Goal: Information Seeking & Learning: Learn about a topic

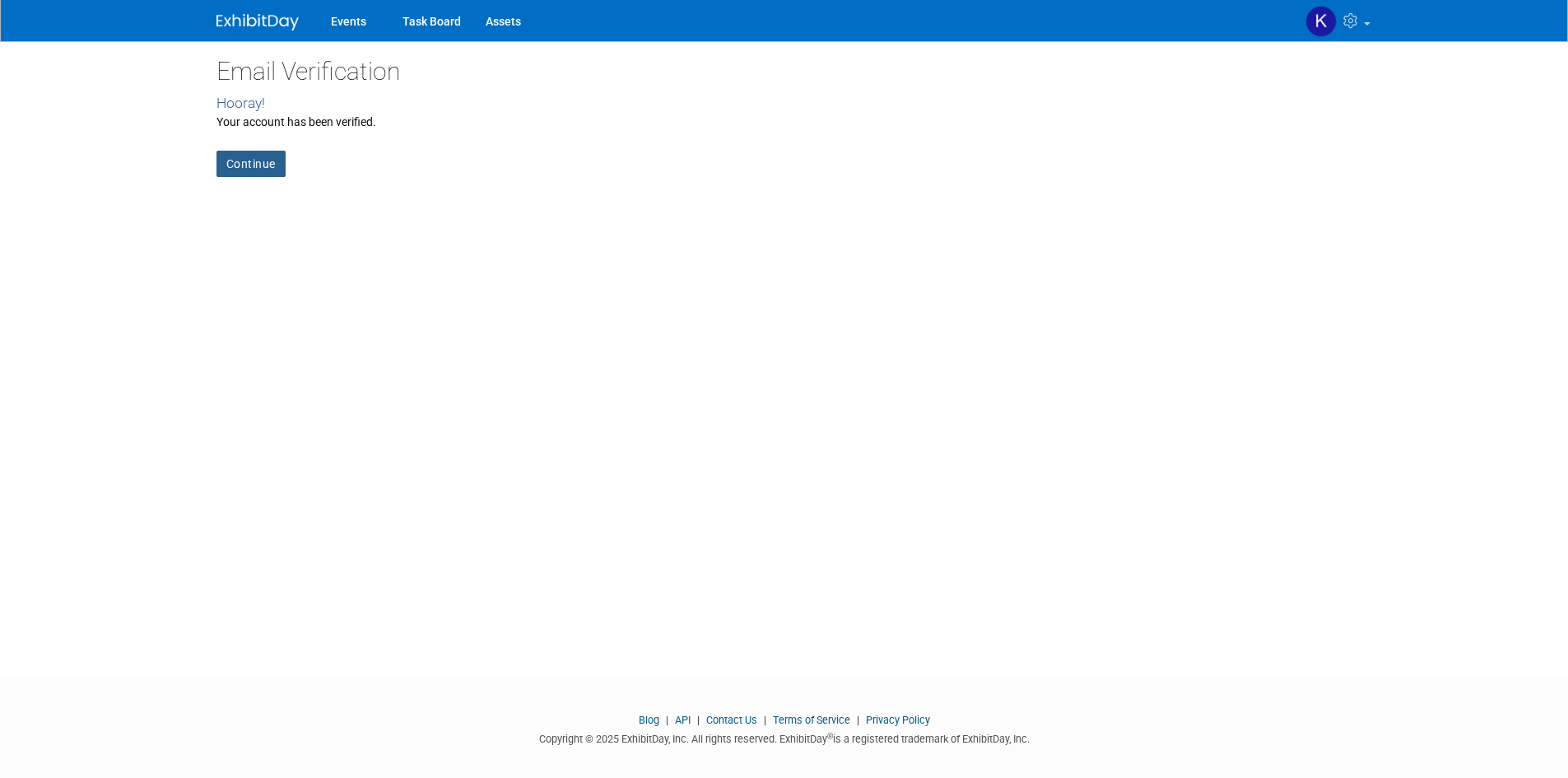
click at [267, 161] on link "Continue" at bounding box center [250, 163] width 69 height 26
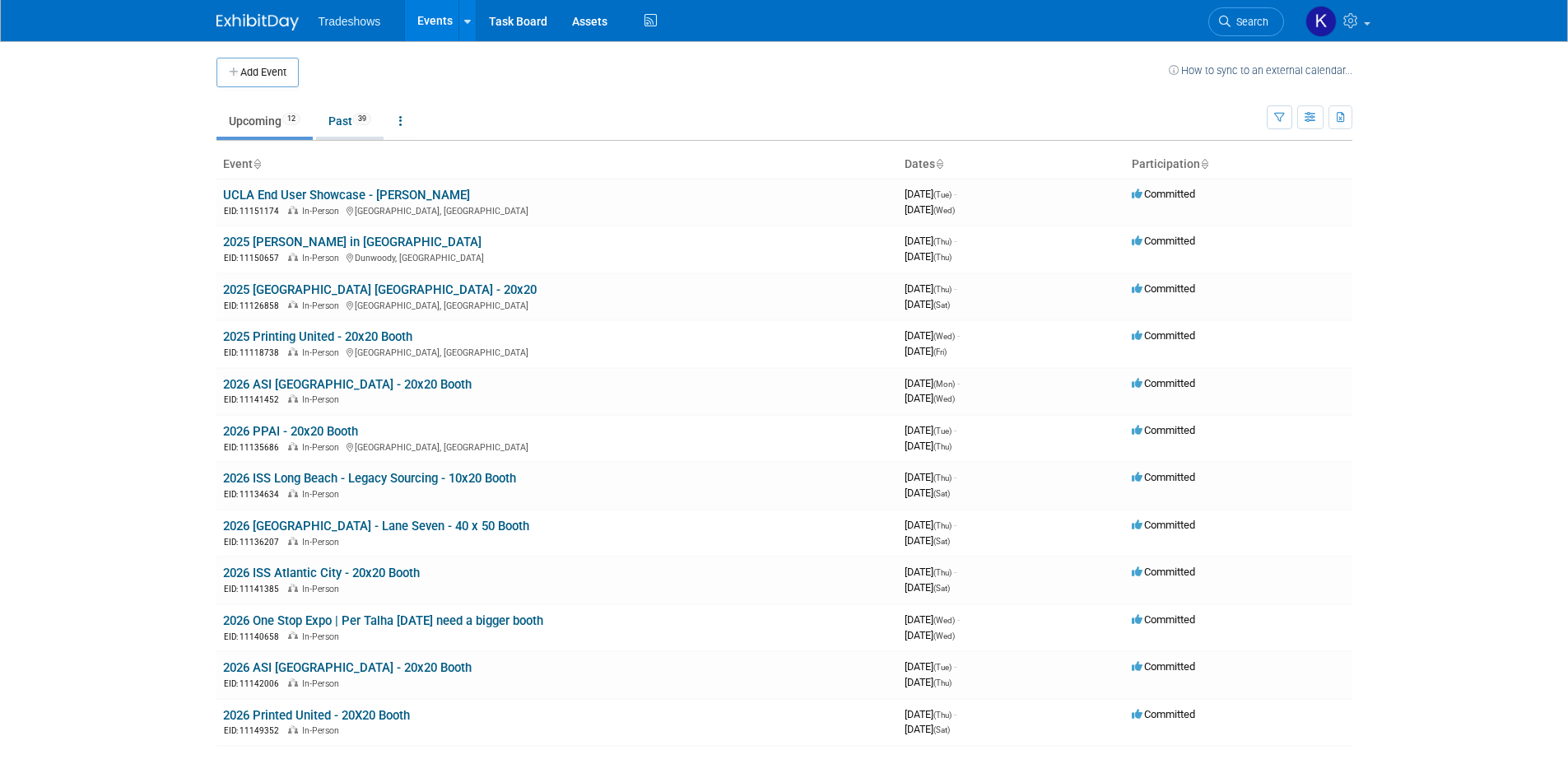
click at [345, 127] on link "Past 39" at bounding box center [349, 121] width 67 height 31
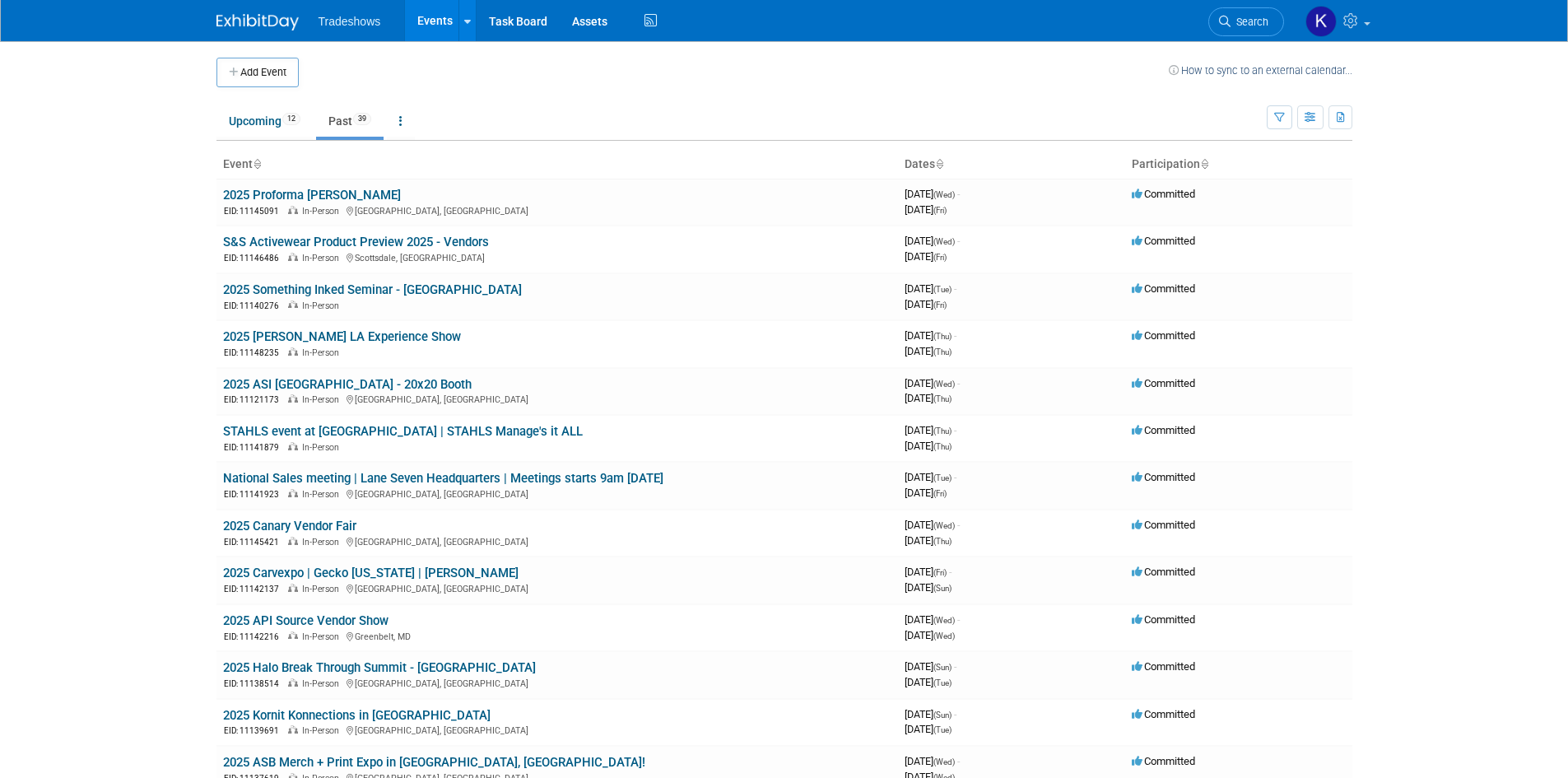
click at [341, 115] on link "Past 39" at bounding box center [349, 121] width 67 height 31
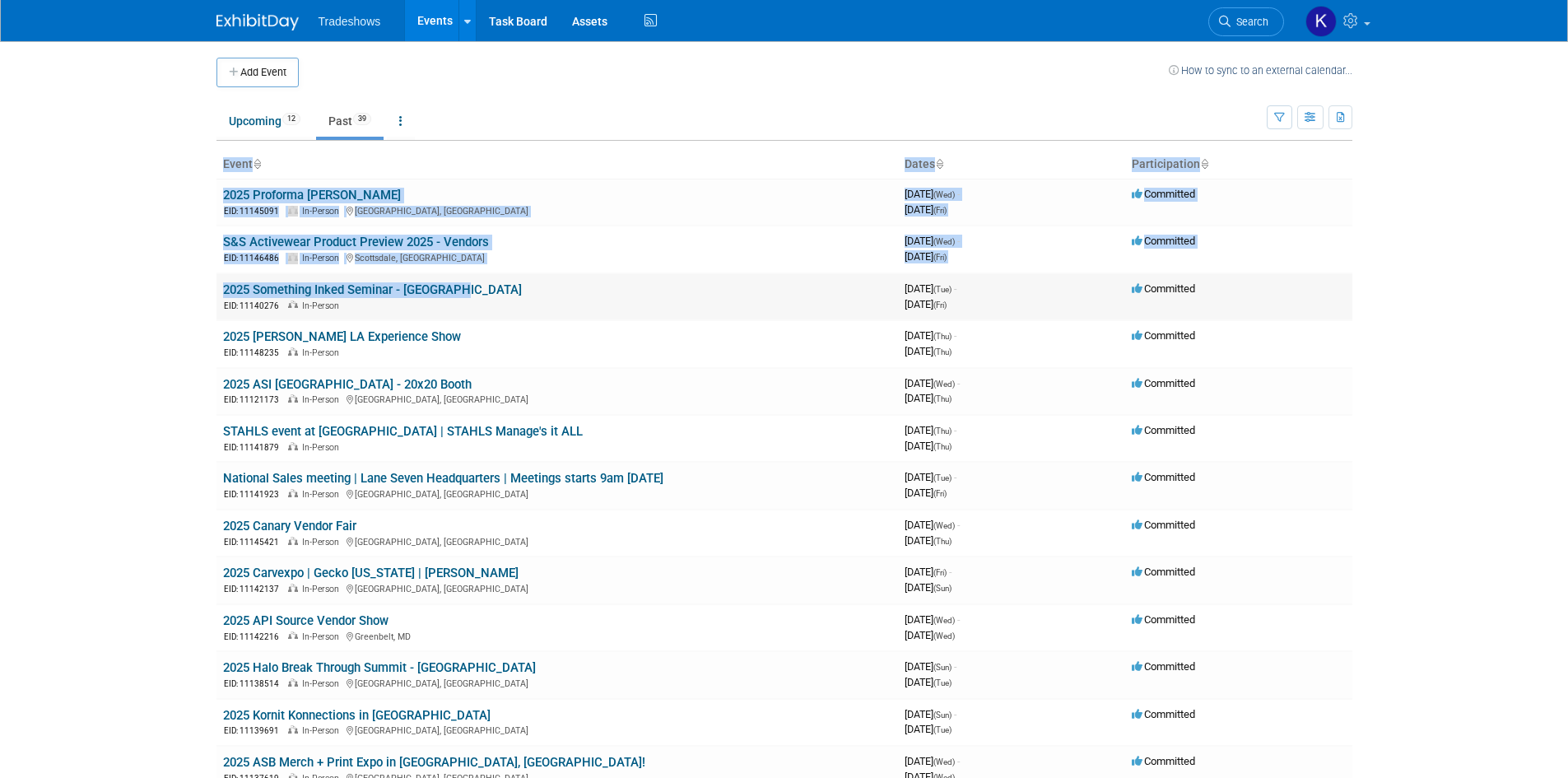
drag, startPoint x: 246, startPoint y: 293, endPoint x: 450, endPoint y: 291, distance: 204.0
click at [450, 291] on body "Tradeshows Events Add Event Bulk Upload Events Shareable Event Boards Recently …" at bounding box center [784, 389] width 1568 height 778
click at [172, 294] on body "Tradeshows Events Add Event Bulk Upload Events Shareable Event Boards Recently …" at bounding box center [784, 389] width 1568 height 778
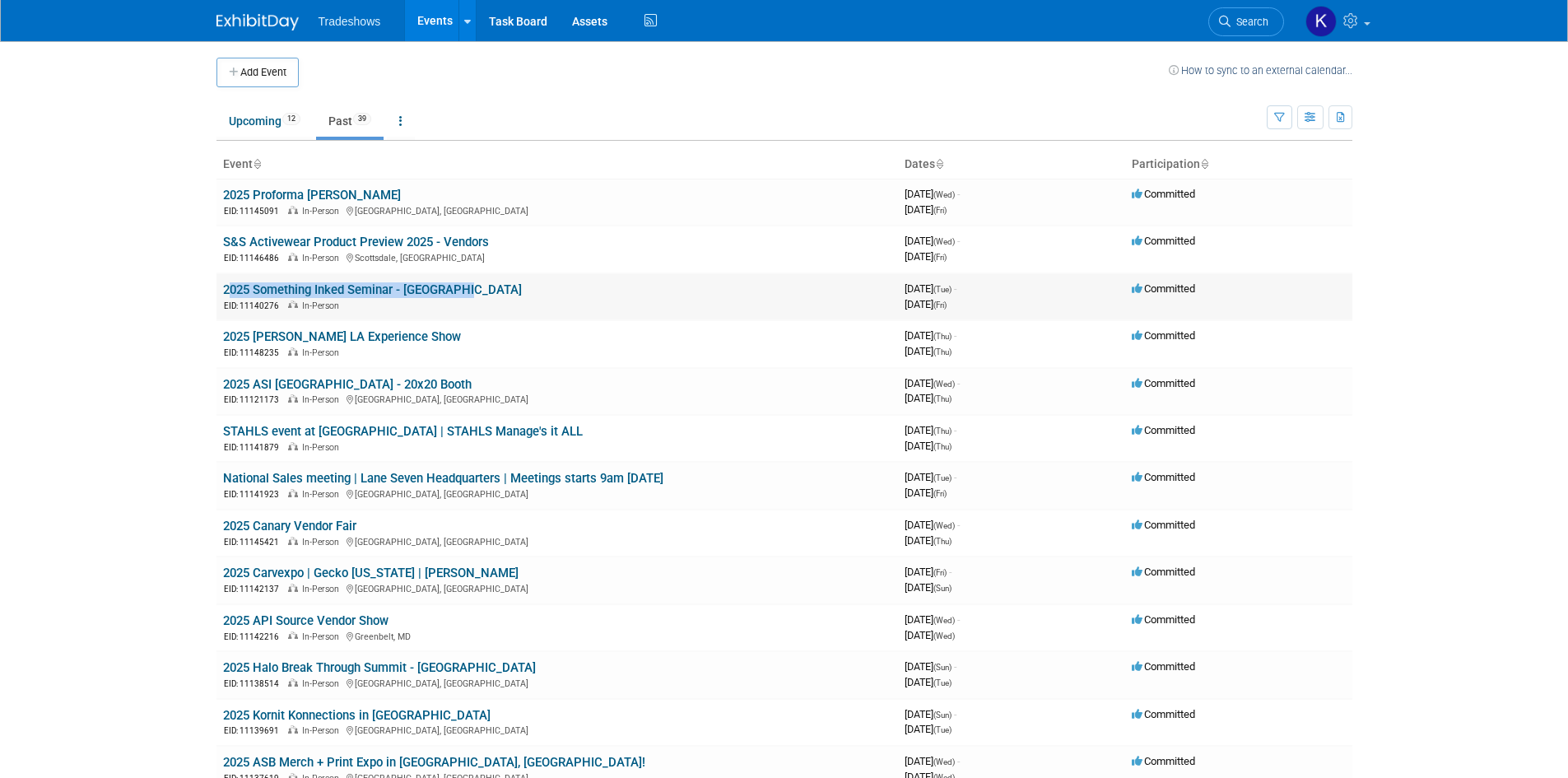
drag, startPoint x: 479, startPoint y: 290, endPoint x: 224, endPoint y: 288, distance: 255.0
click at [224, 288] on td "2025 Something Inked Seminar - Las Vegas EID: 11140276 In-Person" at bounding box center [557, 297] width 682 height 47
copy link "2025 Something Inked Seminar - [GEOGRAPHIC_DATA]"
drag, startPoint x: 404, startPoint y: 334, endPoint x: 219, endPoint y: 338, distance: 185.0
click at [219, 338] on td "2025 Nadel LA Experience Show EID: 11148235 In-Person" at bounding box center [557, 343] width 682 height 47
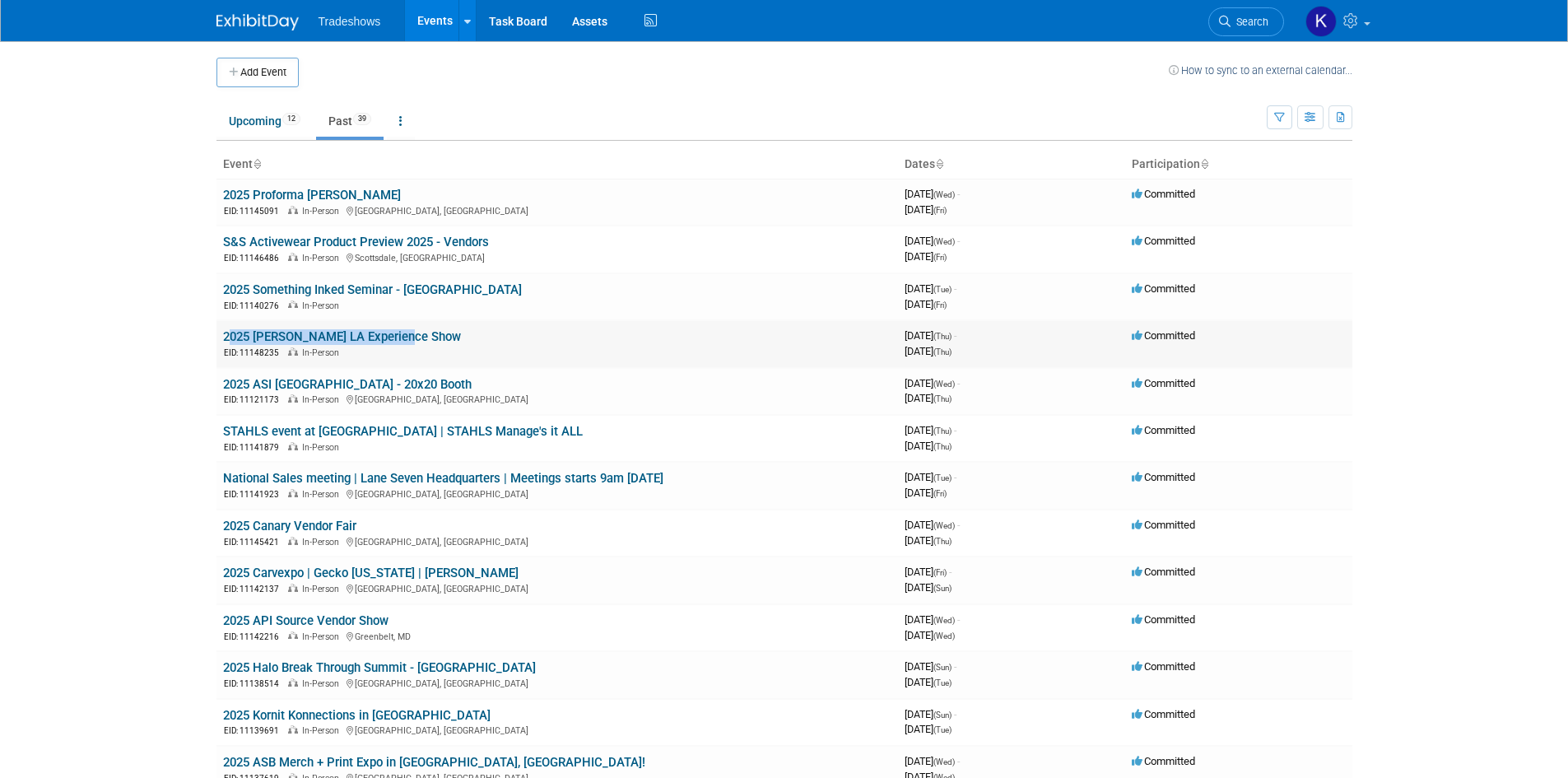
copy link "2025 [PERSON_NAME] LA Experience Show"
click at [285, 331] on link "2025 [PERSON_NAME] LA Experience Show" at bounding box center [341, 337] width 238 height 15
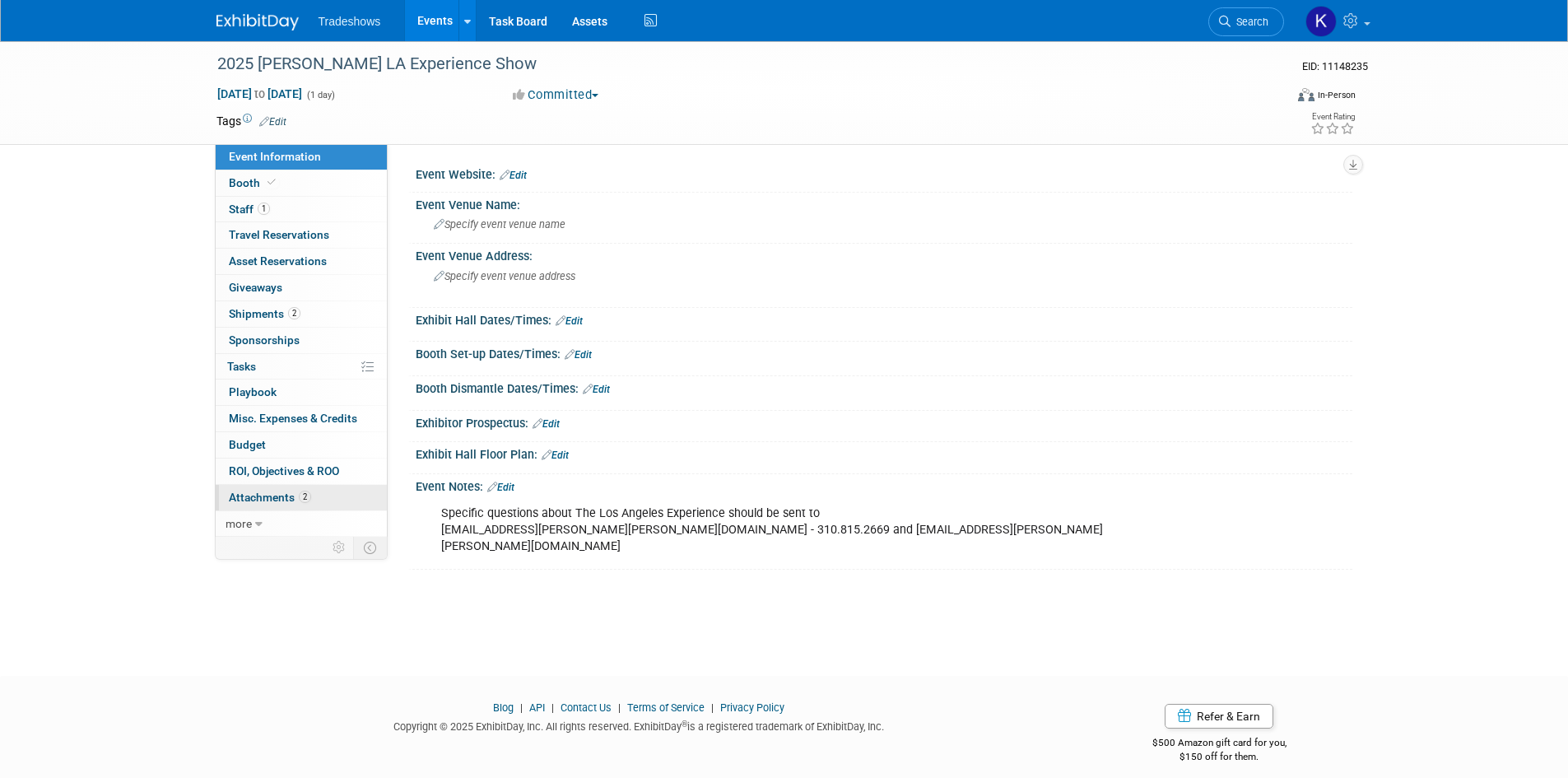
click at [265, 495] on span "Attachments 2" at bounding box center [270, 497] width 82 height 13
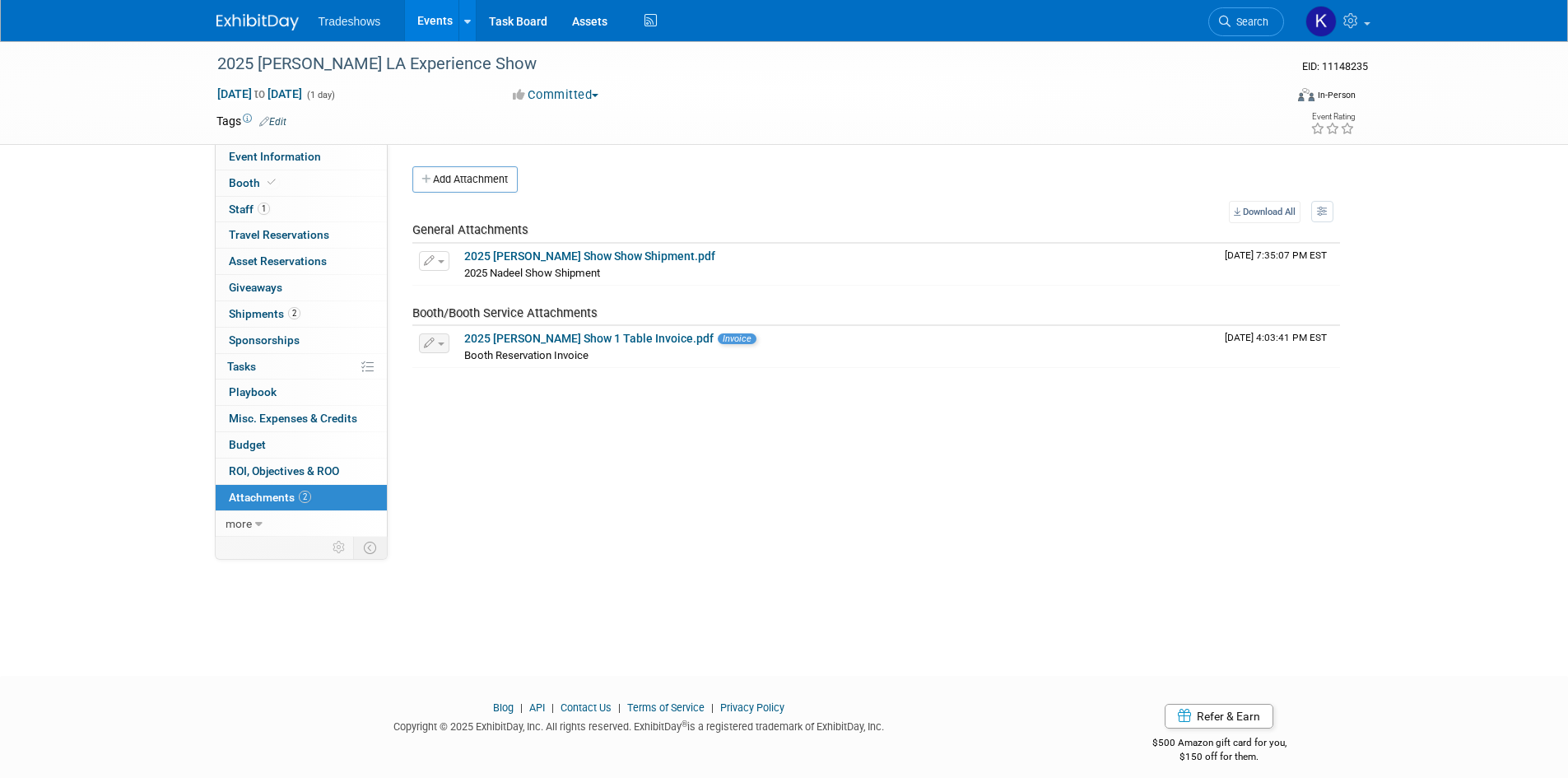
click at [190, 175] on div "2025 Nadel LA Experience Show EID: 11148235 Aug 7, 2025 to Aug 7, 2025 (1 day) …" at bounding box center [784, 343] width 1568 height 605
click at [222, 174] on link "Booth" at bounding box center [300, 183] width 171 height 25
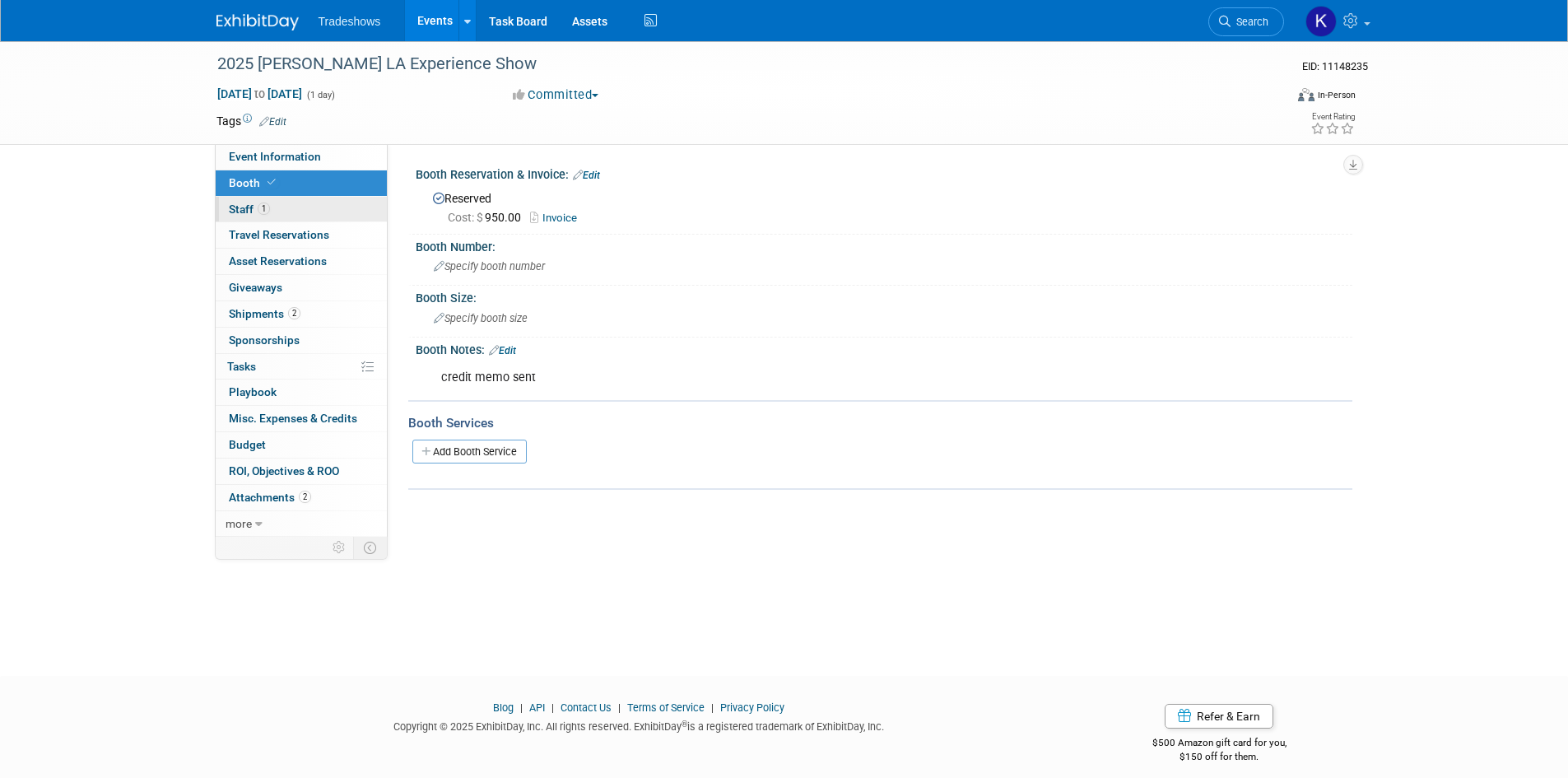
click at [251, 215] on link "1 Staff 1" at bounding box center [300, 209] width 171 height 25
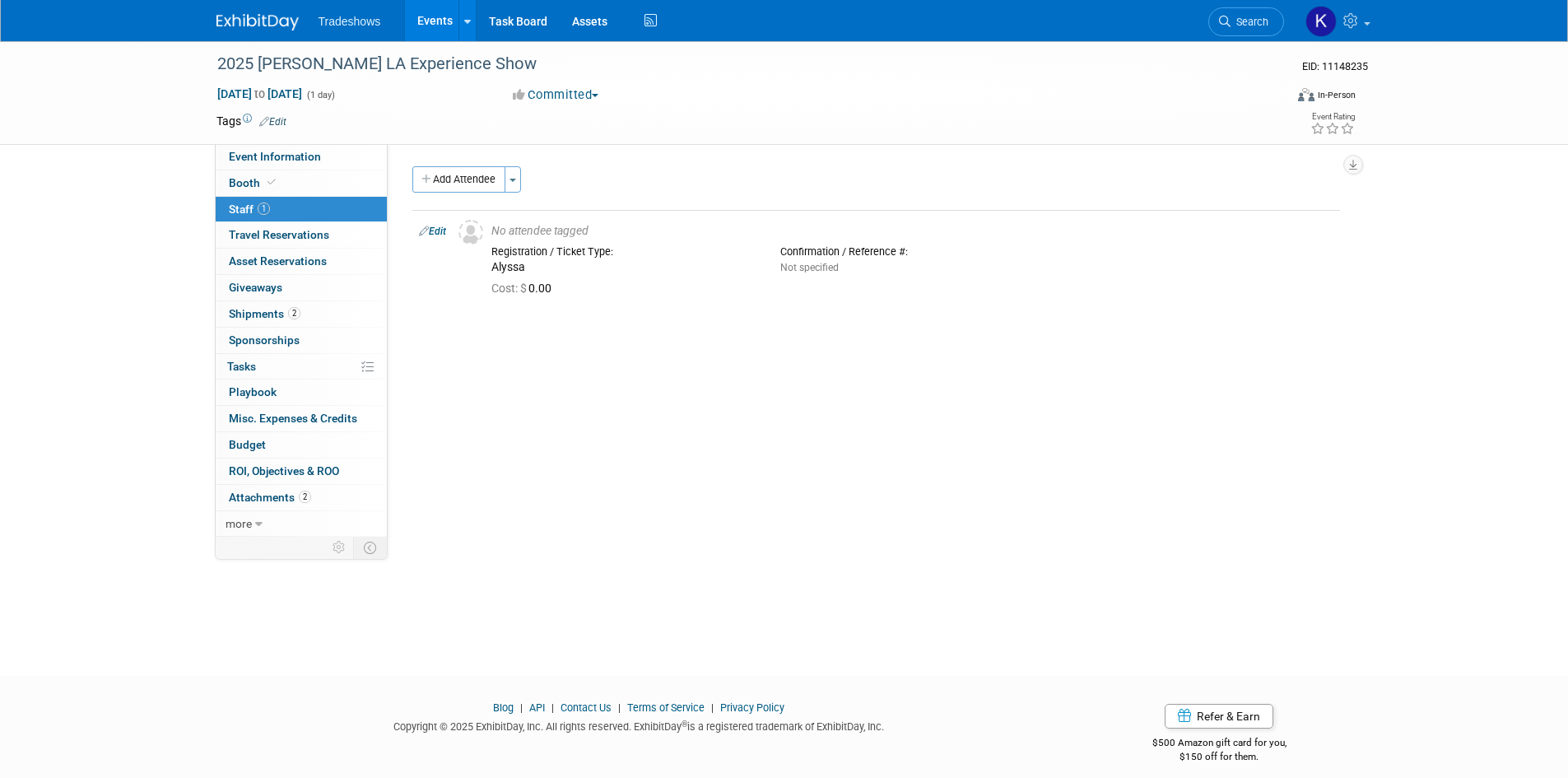
drag, startPoint x: 253, startPoint y: 21, endPoint x: 296, endPoint y: 16, distance: 43.3
click at [253, 21] on img at bounding box center [257, 22] width 82 height 17
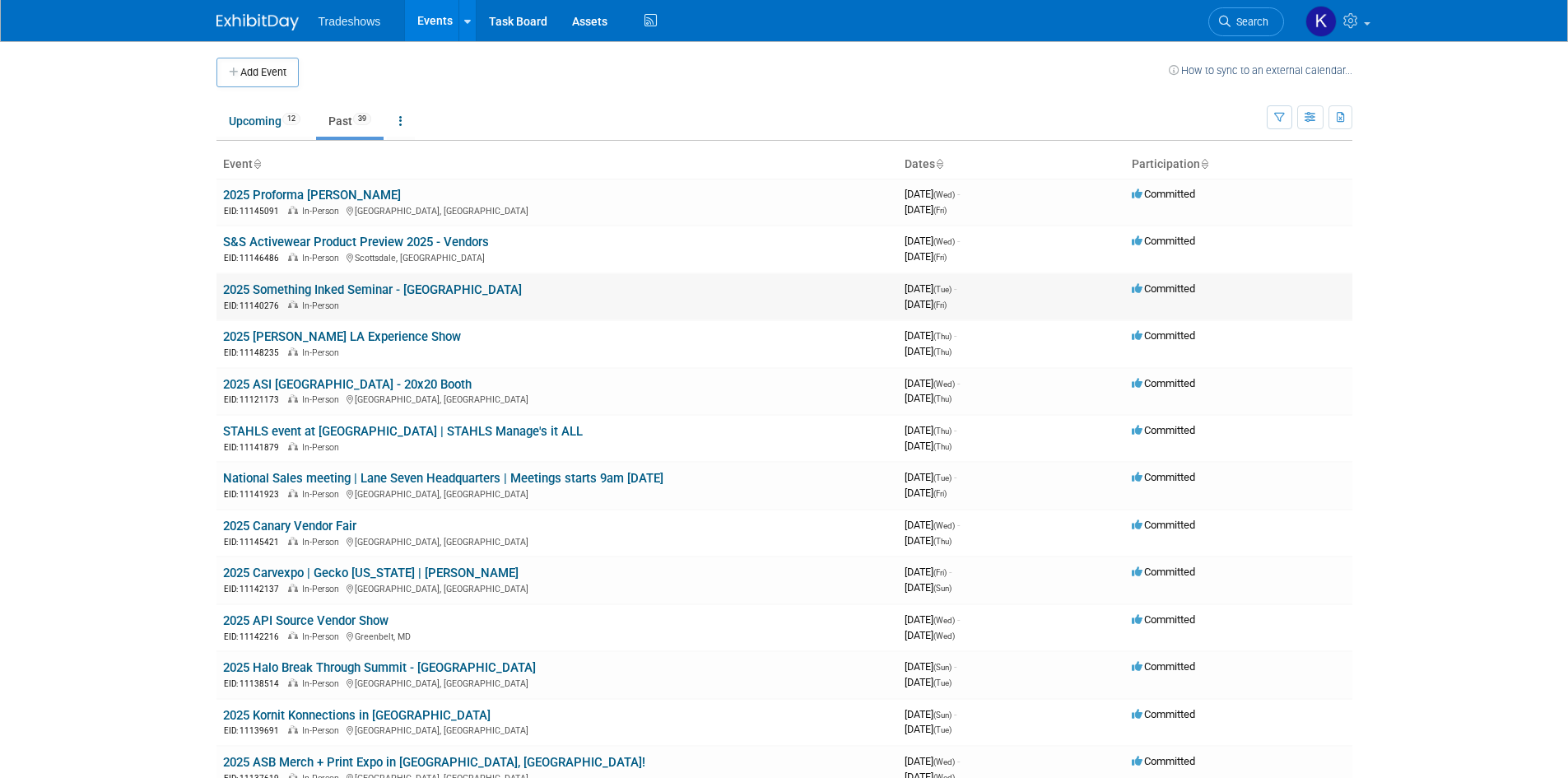
click at [345, 289] on link "2025 Something Inked Seminar - [GEOGRAPHIC_DATA]" at bounding box center [372, 290] width 298 height 15
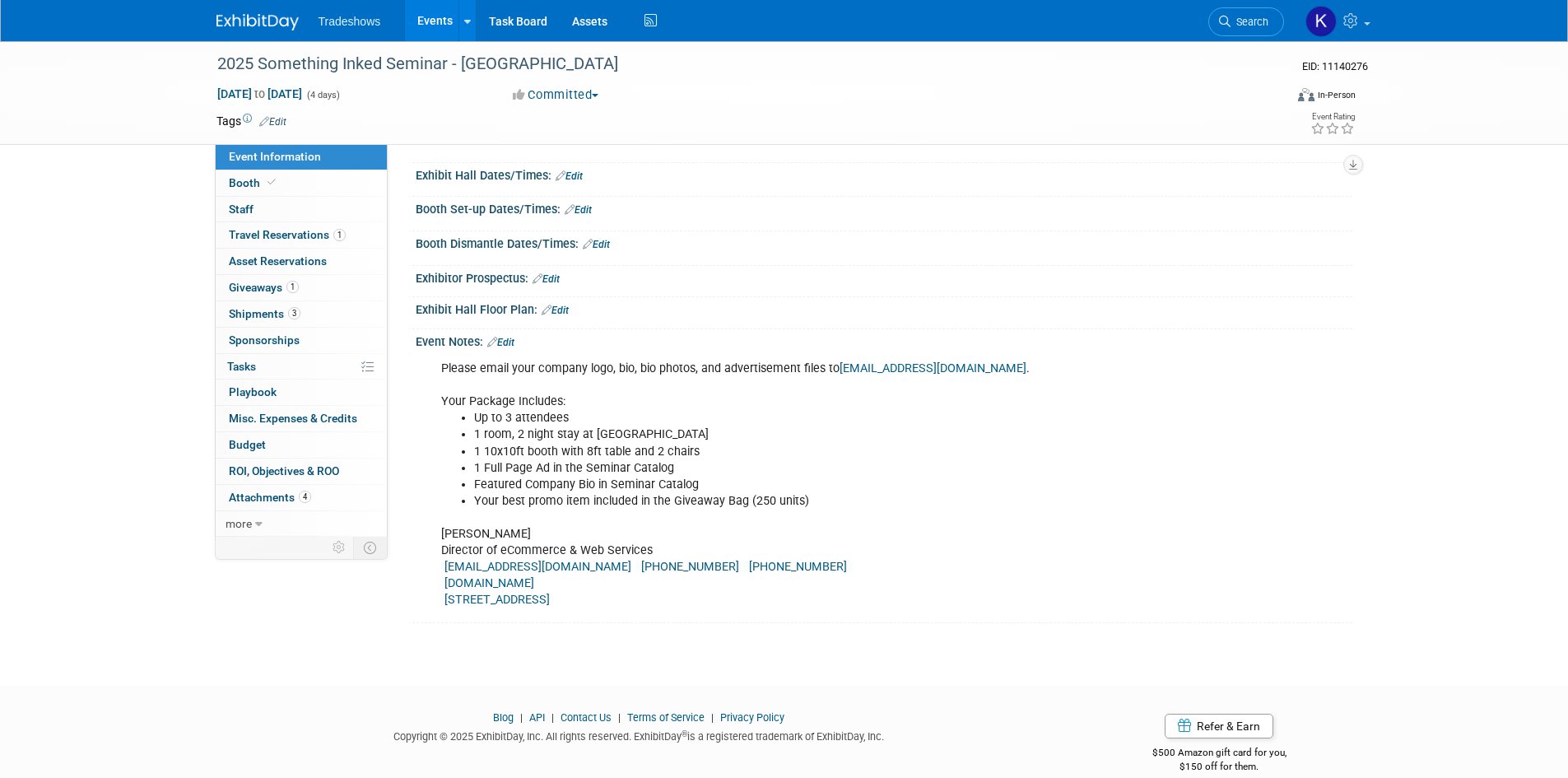
scroll to position [187, 0]
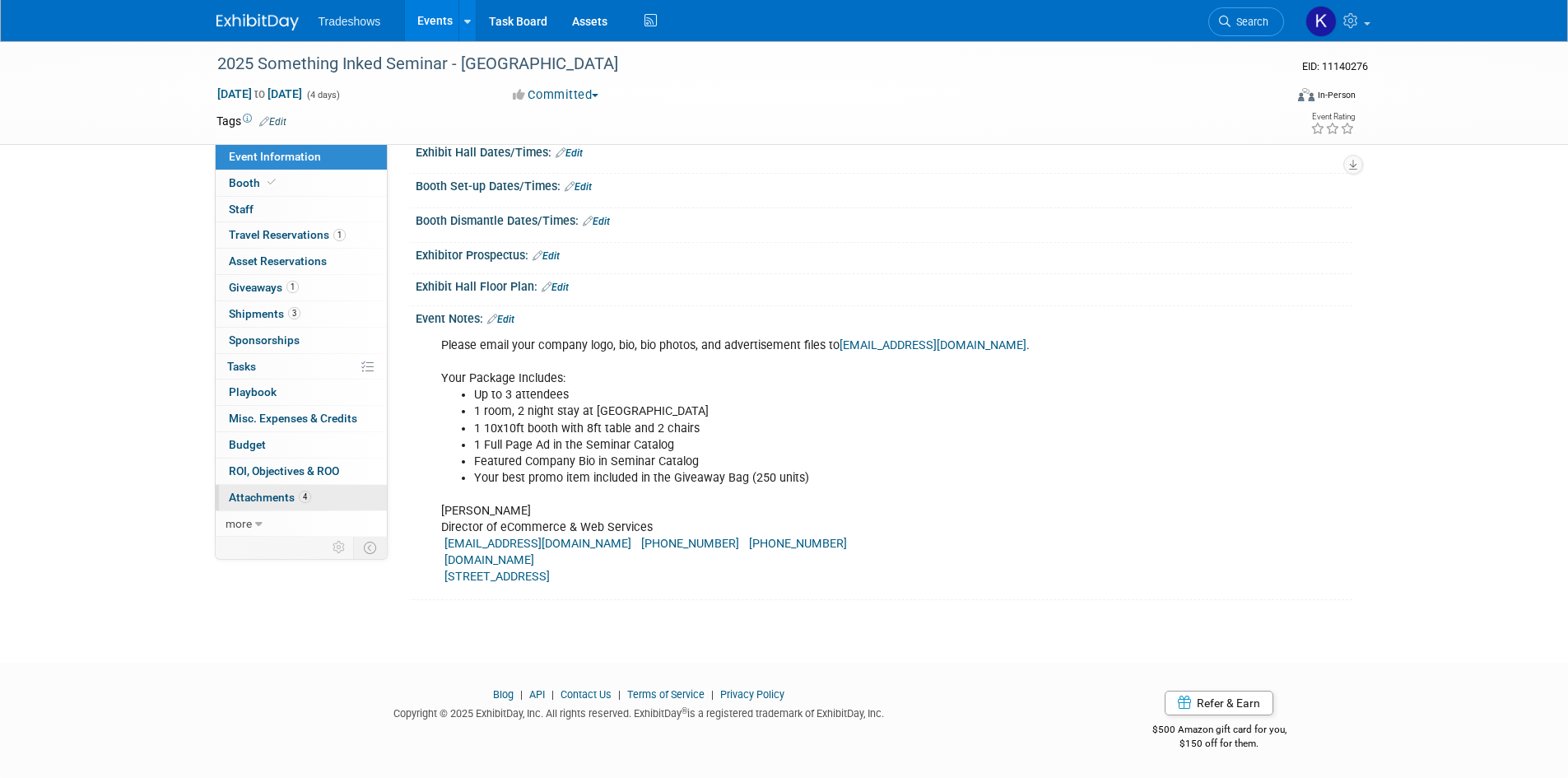
click at [292, 497] on span "Attachments 4" at bounding box center [270, 497] width 82 height 13
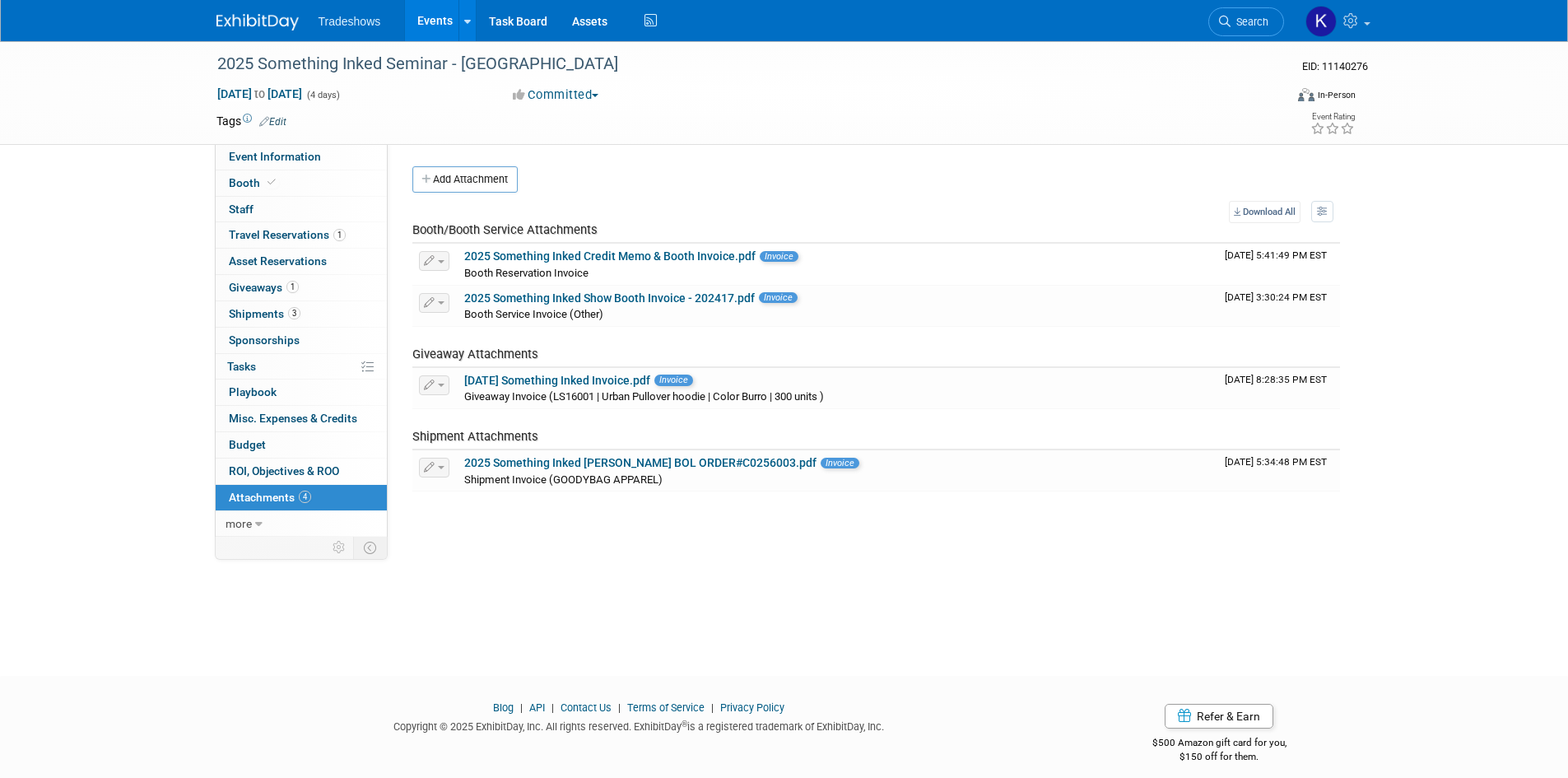
click at [248, 13] on link at bounding box center [267, 14] width 102 height 13
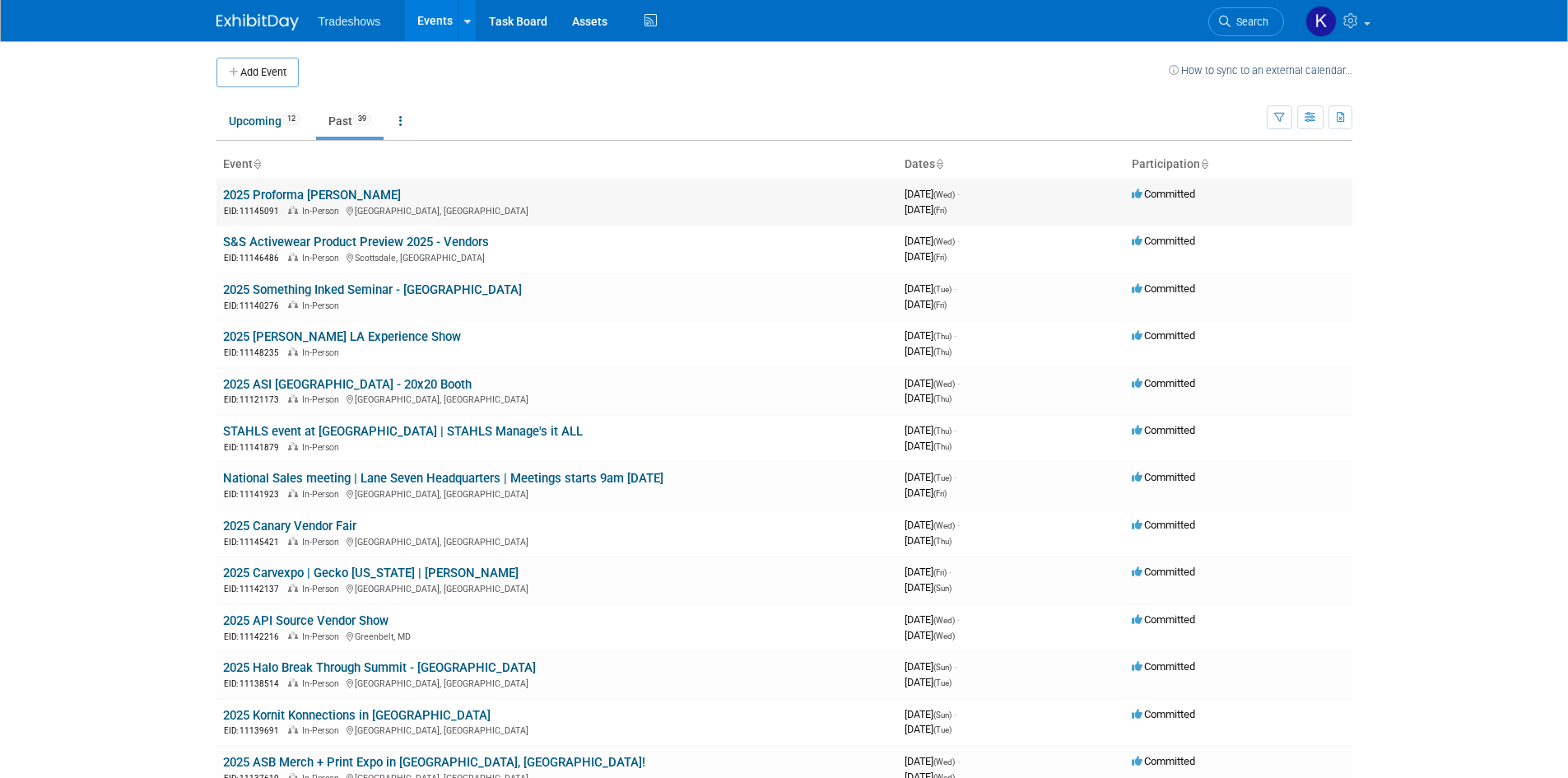
click at [246, 198] on link "2025 Proforma [PERSON_NAME]" at bounding box center [312, 195] width 178 height 15
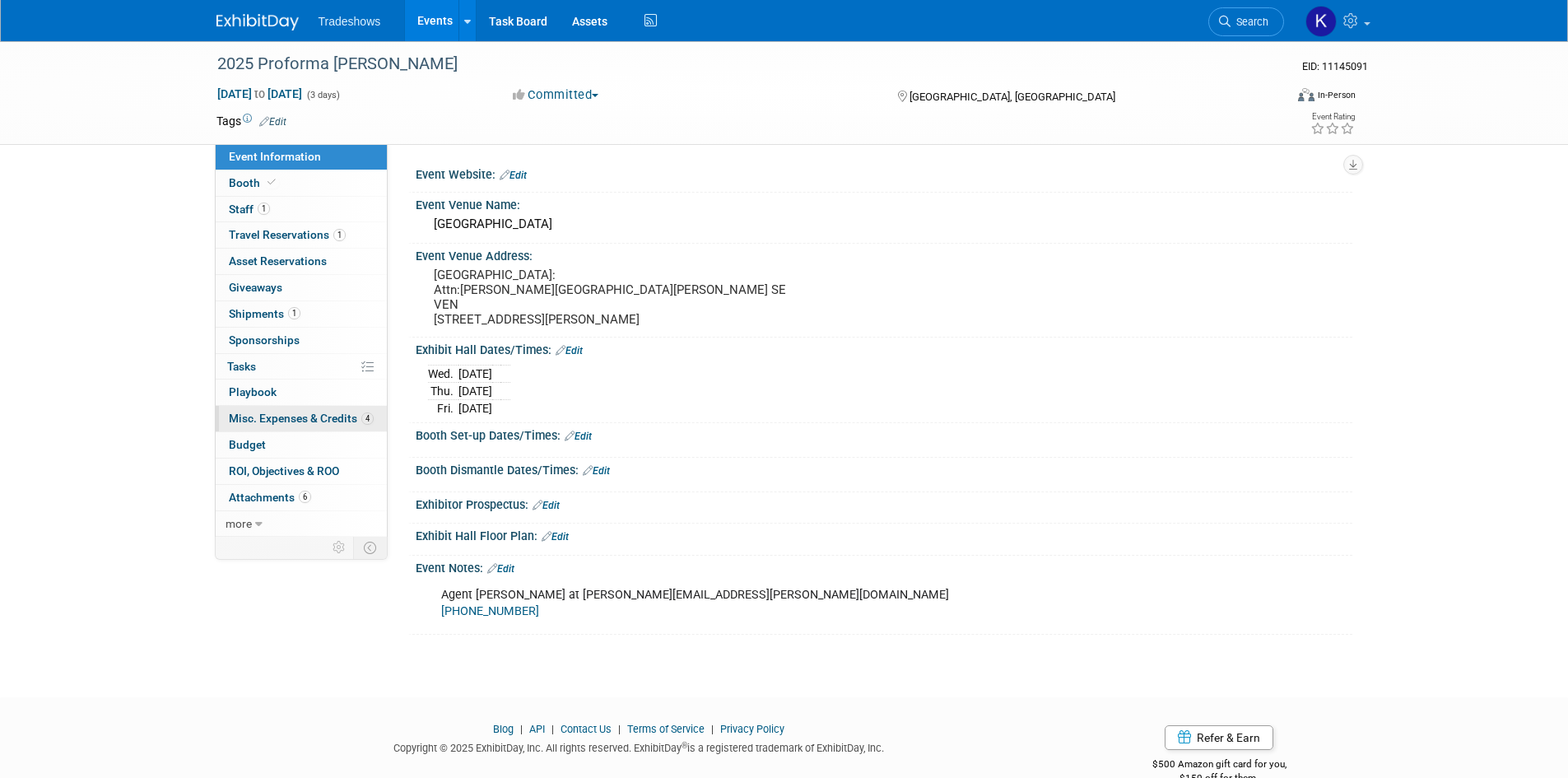
click at [333, 421] on span "Misc. Expenses & Credits 4" at bounding box center [301, 418] width 145 height 13
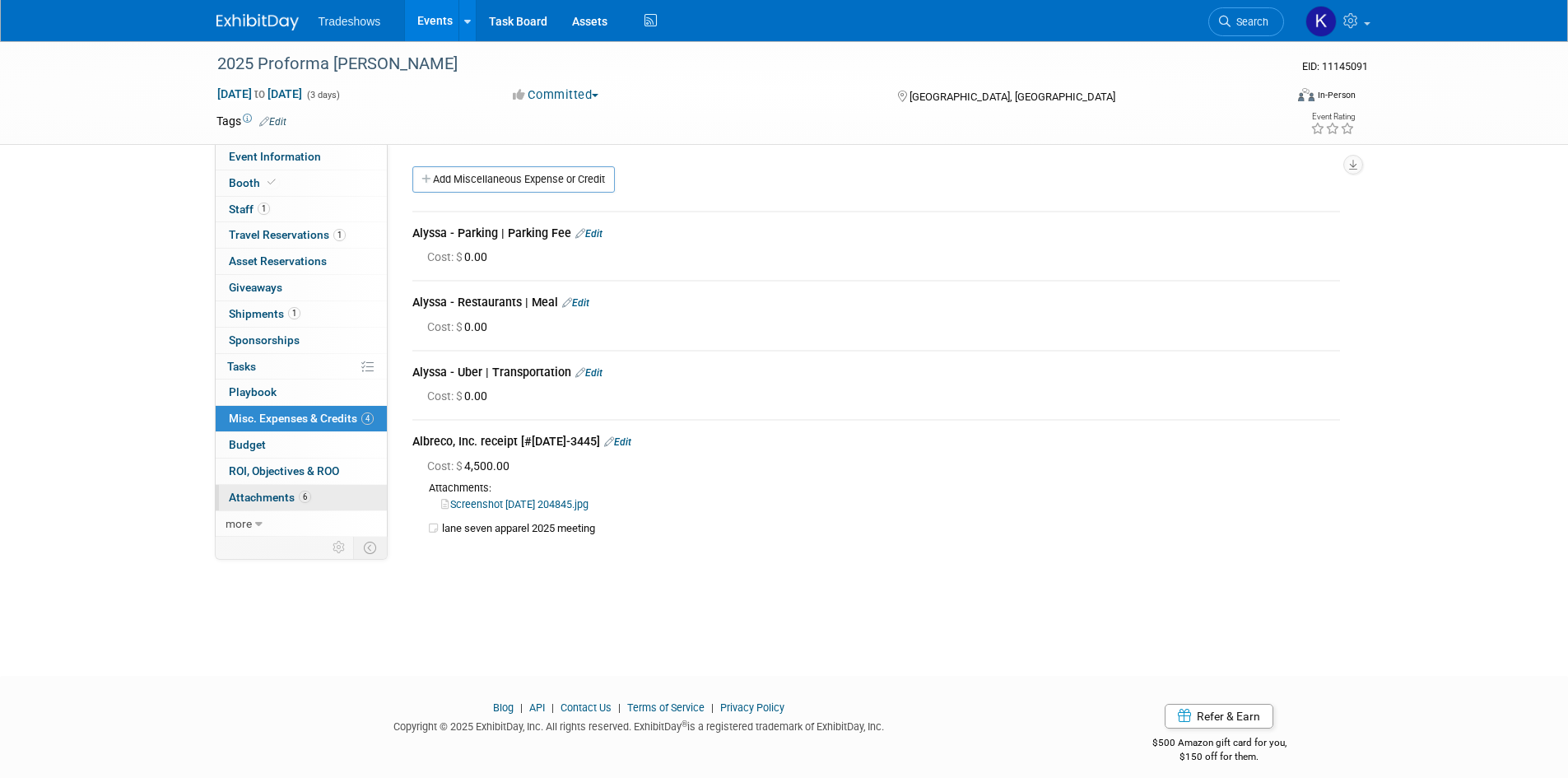
click at [276, 496] on span "Attachments 6" at bounding box center [270, 497] width 82 height 13
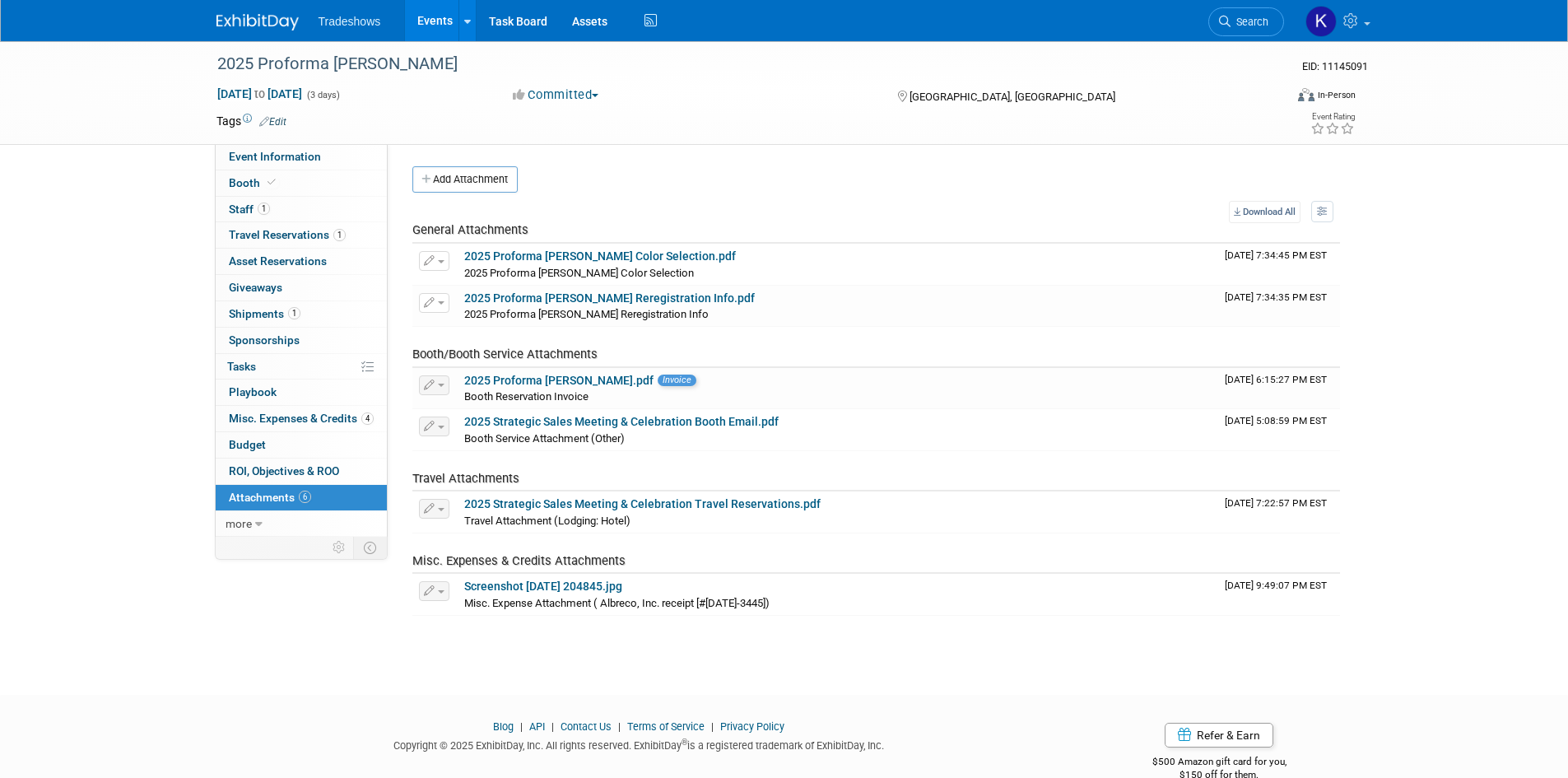
click at [252, 0] on div at bounding box center [267, 15] width 102 height 30
click at [265, 10] on link at bounding box center [267, 14] width 102 height 13
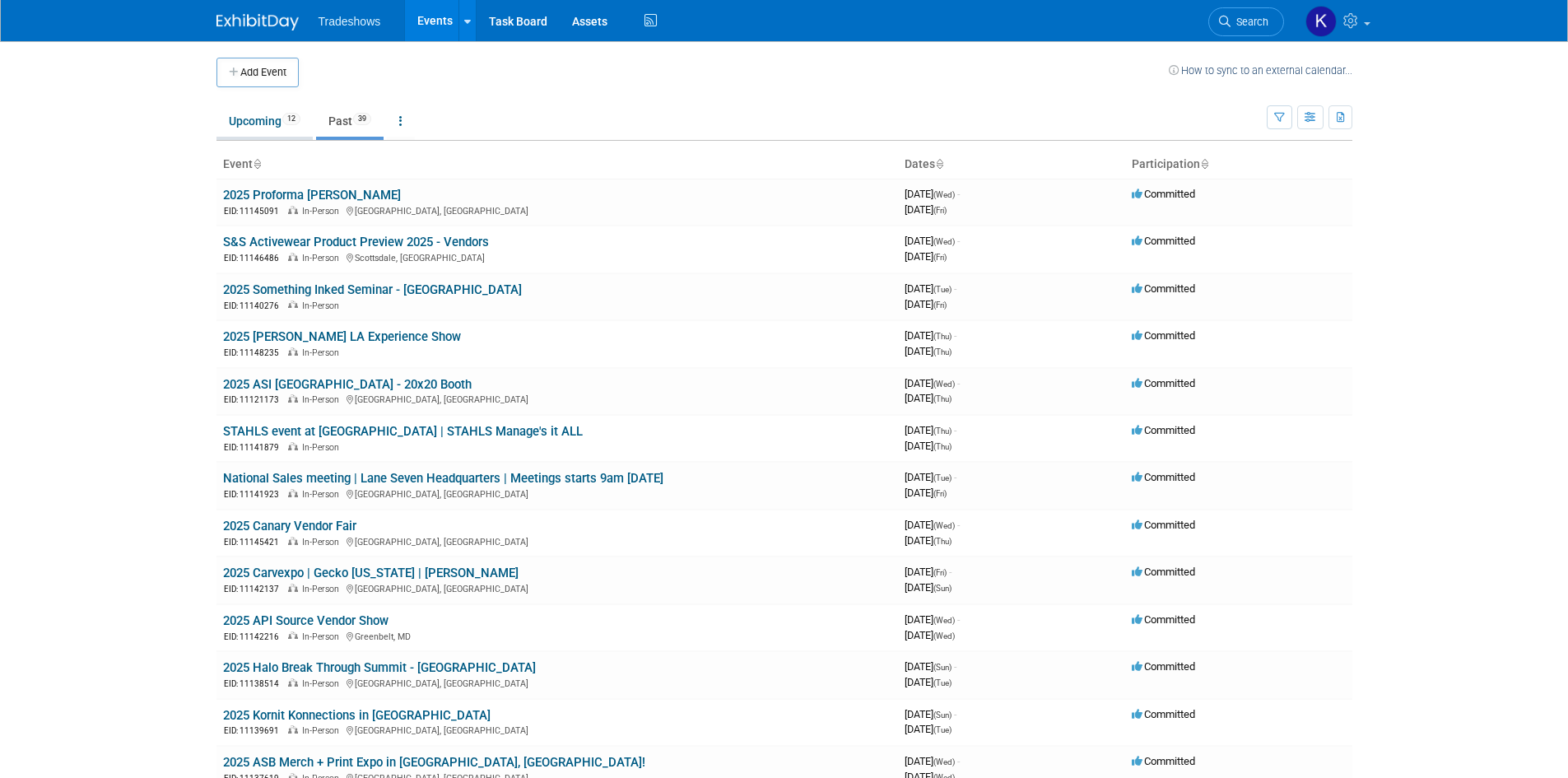
click at [246, 106] on link "Upcoming 12" at bounding box center [264, 121] width 96 height 31
